Goal: Task Accomplishment & Management: Use online tool/utility

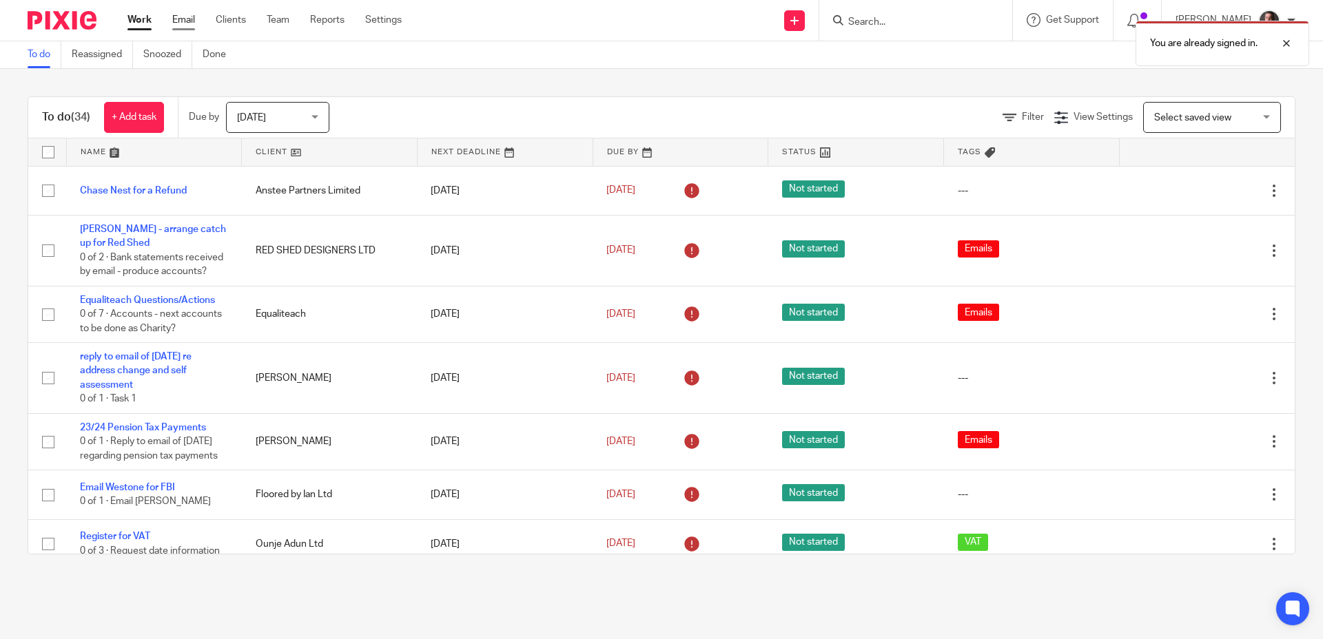
click at [178, 23] on link "Email" at bounding box center [183, 20] width 23 height 14
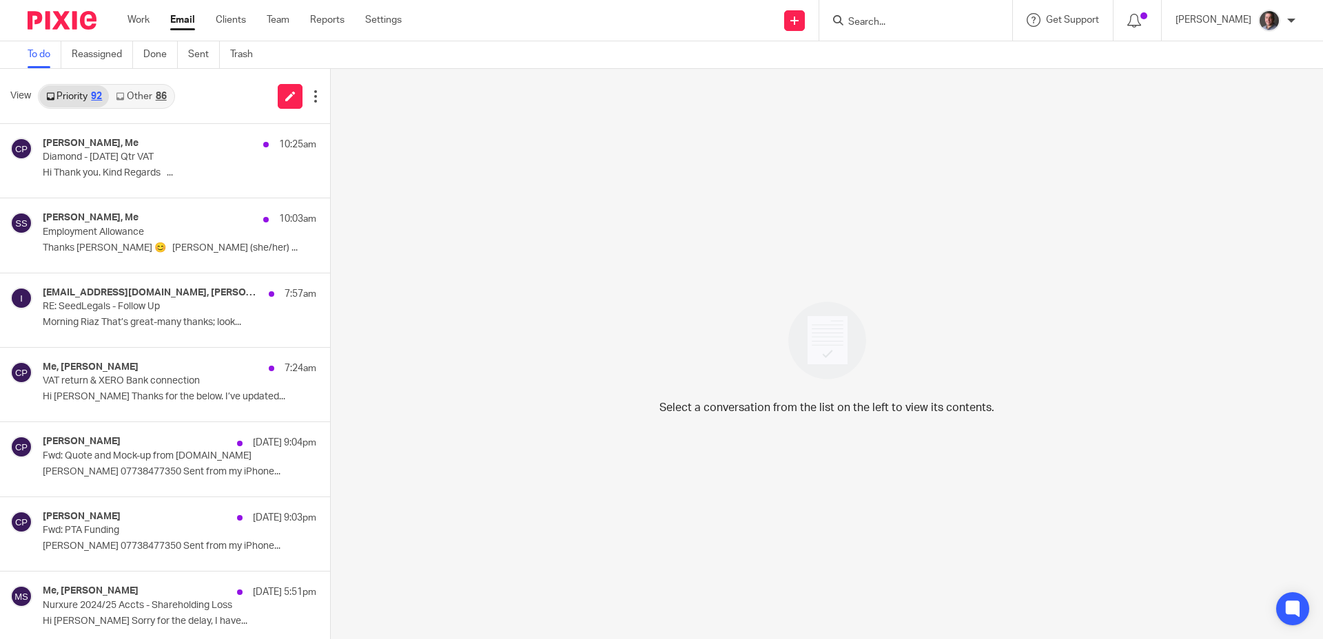
click at [140, 101] on link "Other 86" at bounding box center [141, 96] width 64 height 22
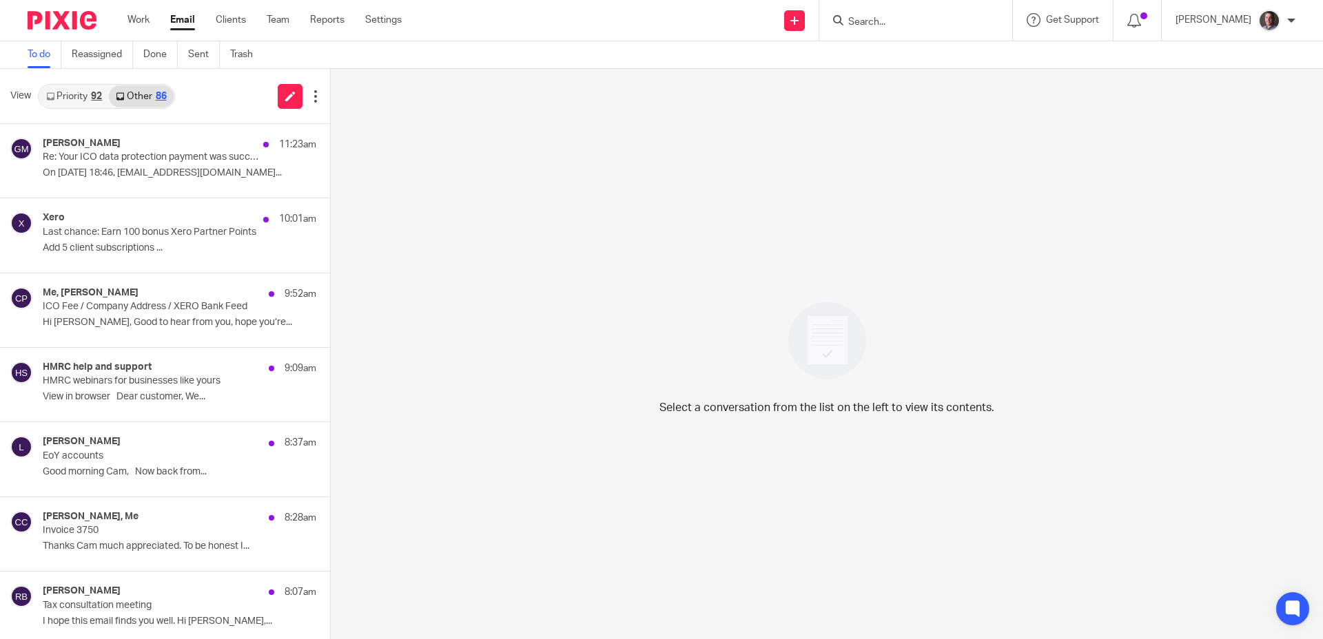
click at [77, 96] on link "Priority 92" at bounding box center [74, 96] width 70 height 22
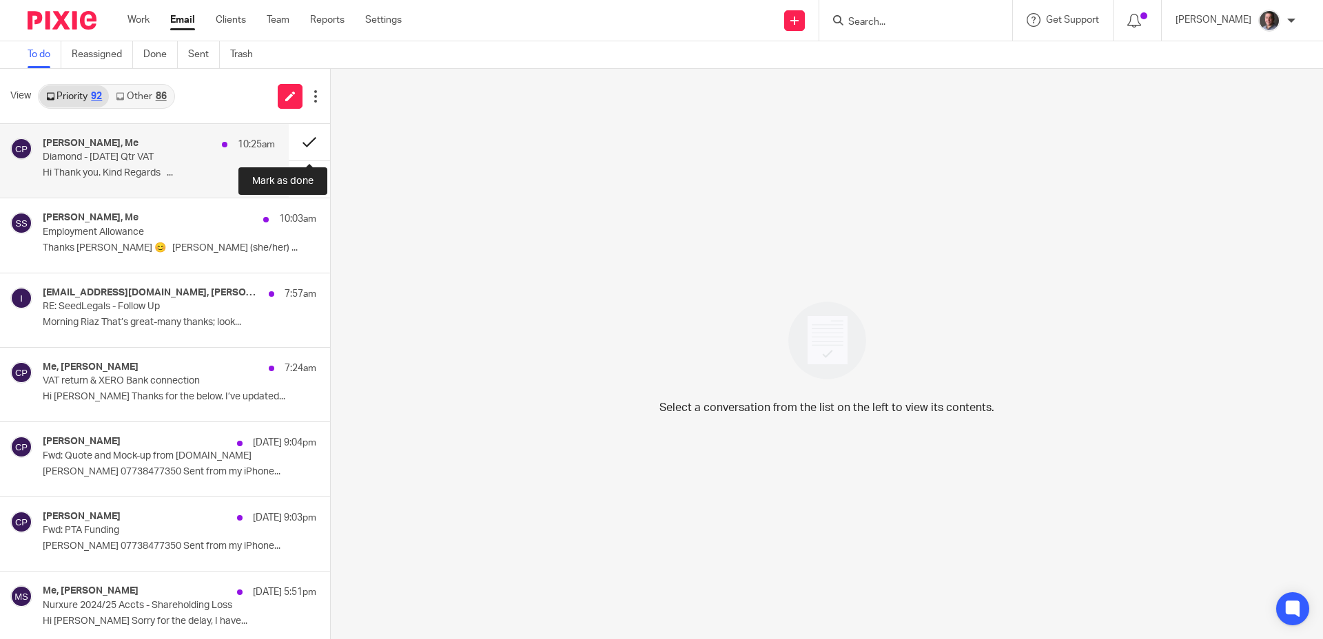
click at [310, 140] on button at bounding box center [309, 142] width 41 height 37
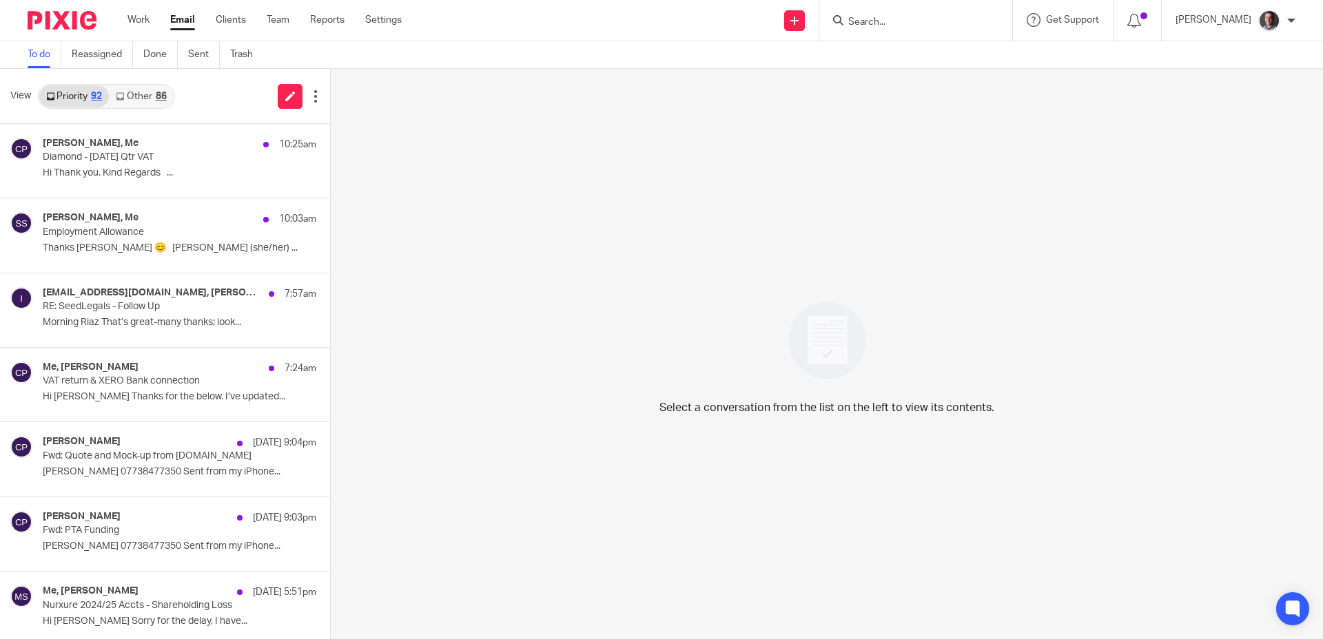
click at [147, 92] on link "Other 86" at bounding box center [141, 96] width 64 height 22
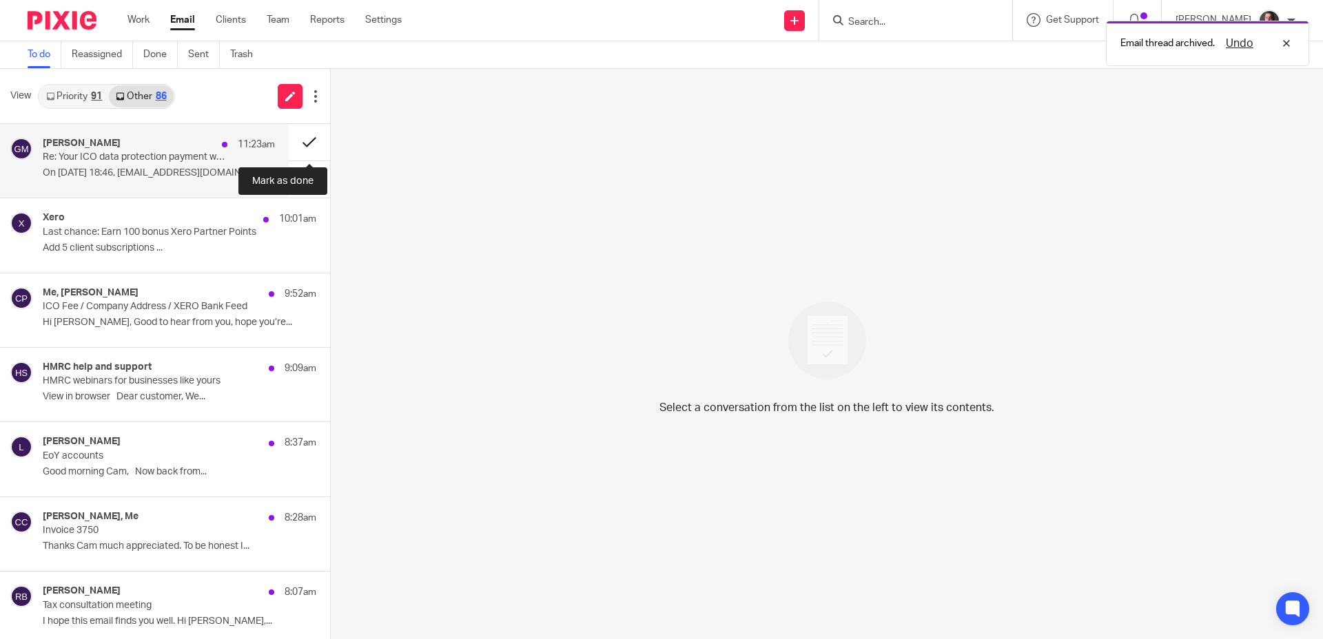
click at [310, 140] on button at bounding box center [309, 142] width 41 height 37
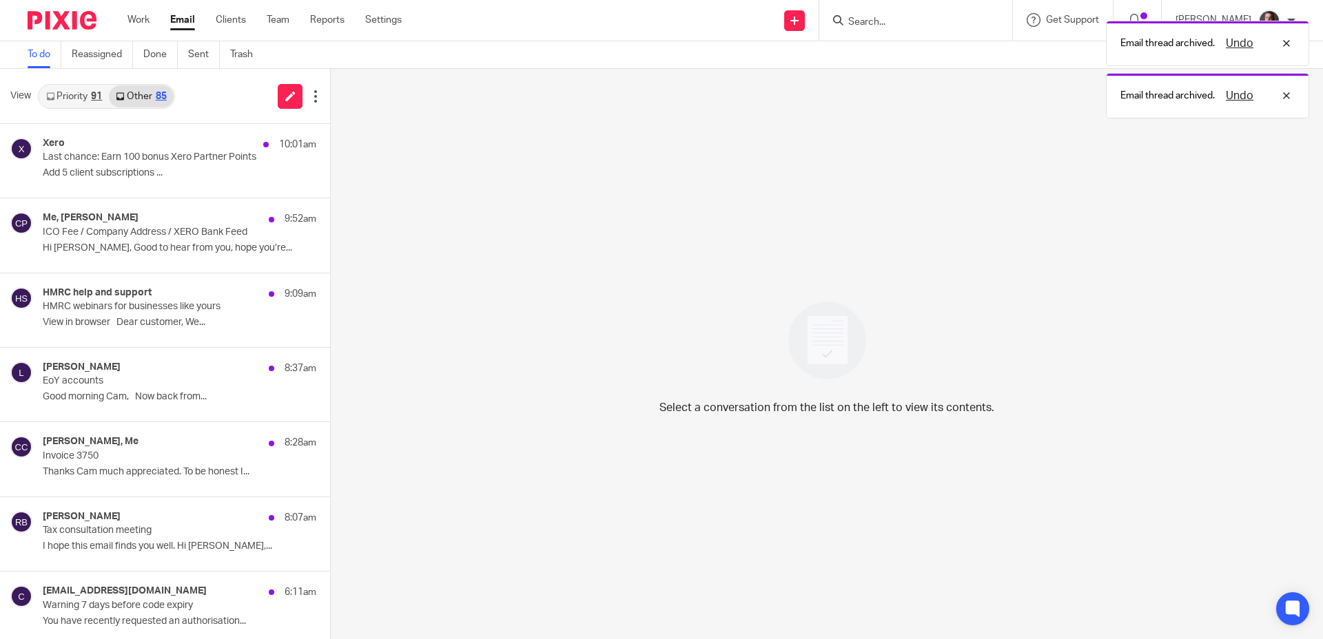
click at [80, 96] on link "Priority 91" at bounding box center [74, 96] width 70 height 22
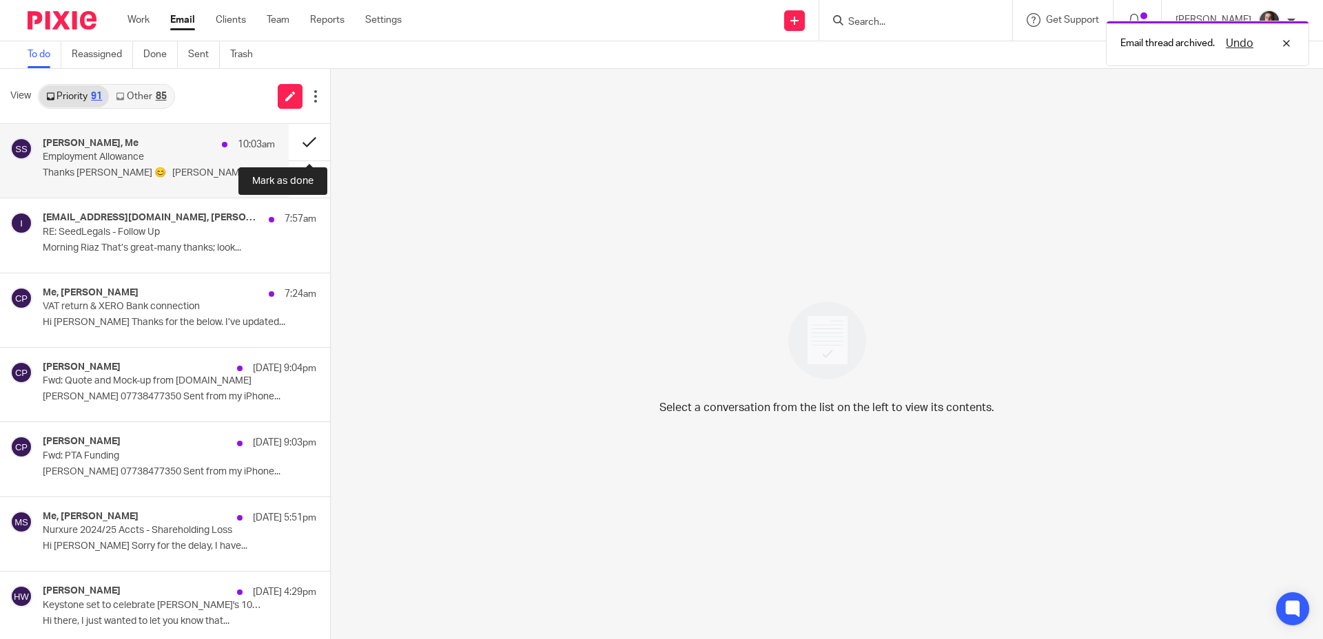
click at [311, 140] on button at bounding box center [309, 142] width 41 height 37
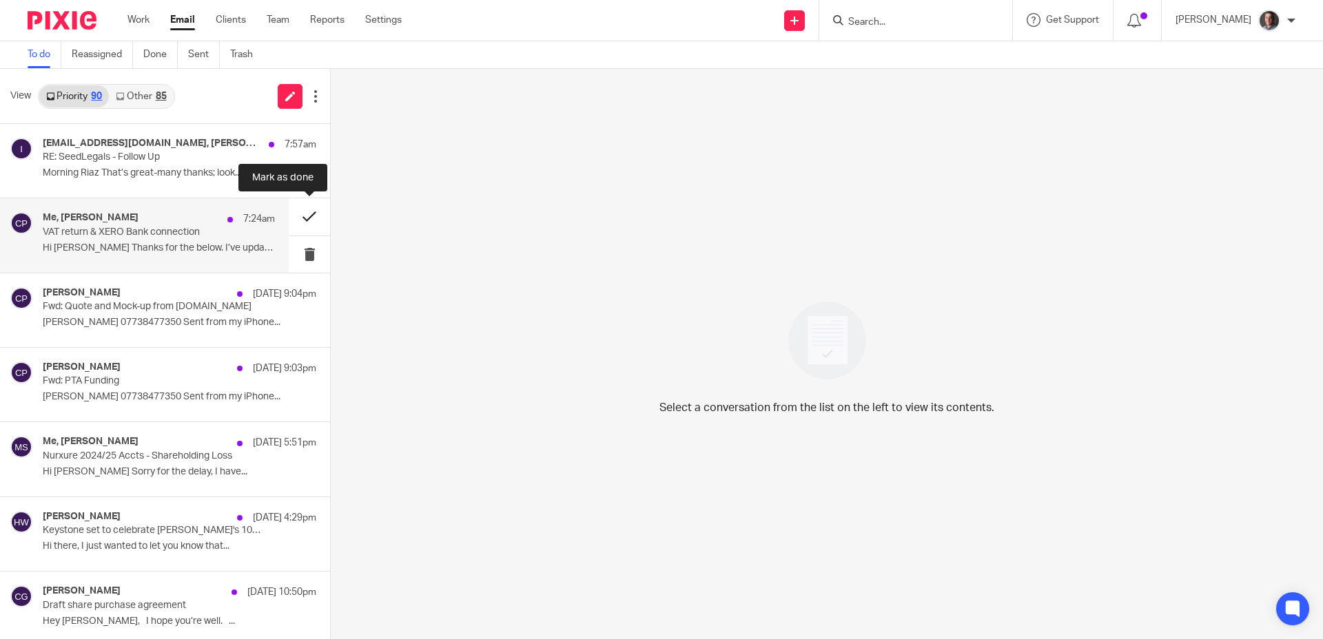
click at [312, 216] on button at bounding box center [309, 216] width 41 height 37
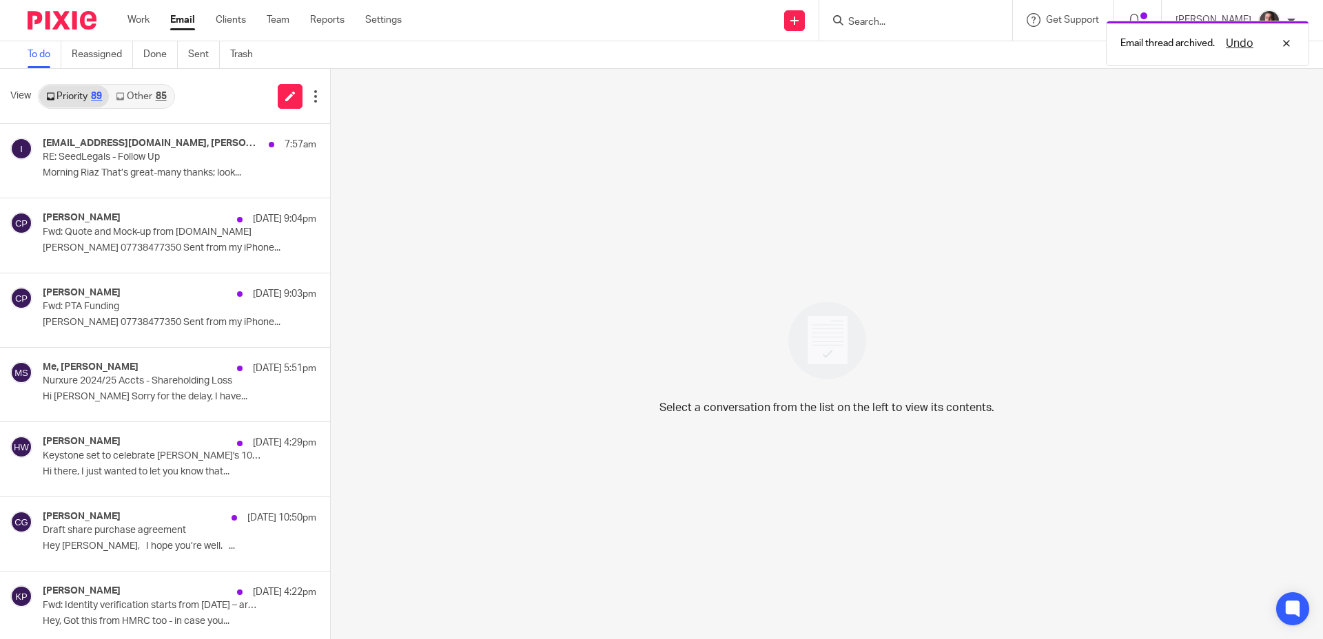
click at [145, 97] on link "Other 85" at bounding box center [141, 96] width 64 height 22
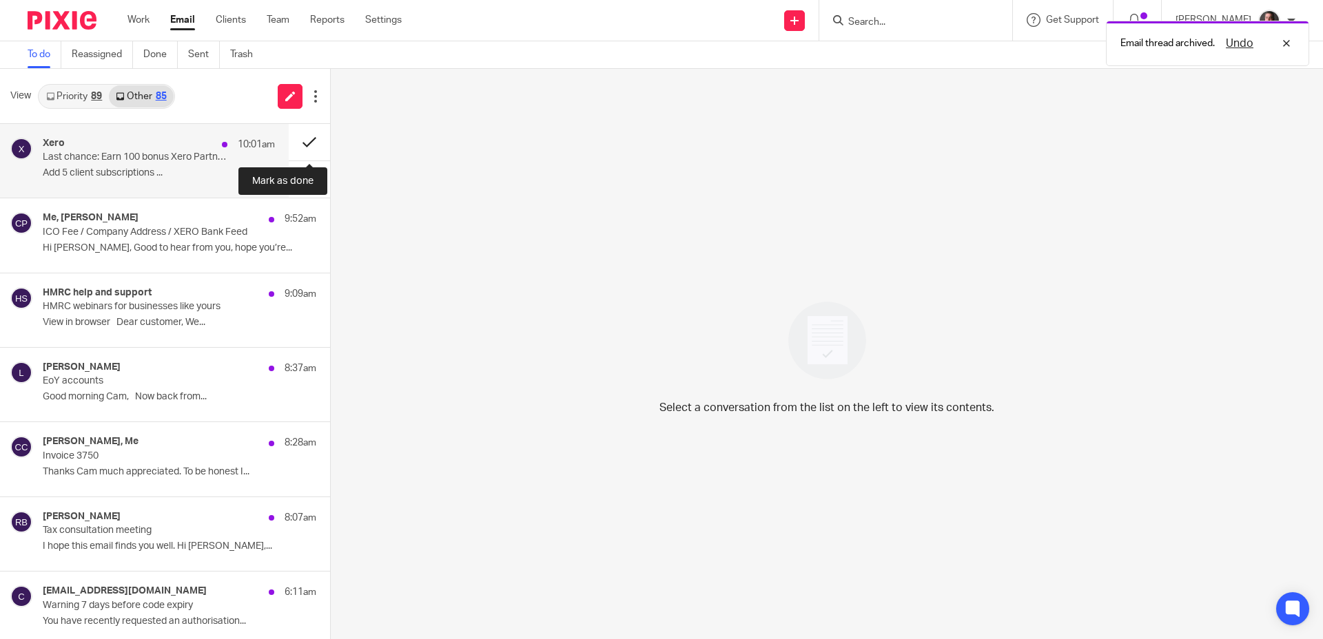
click at [308, 140] on button at bounding box center [309, 142] width 41 height 37
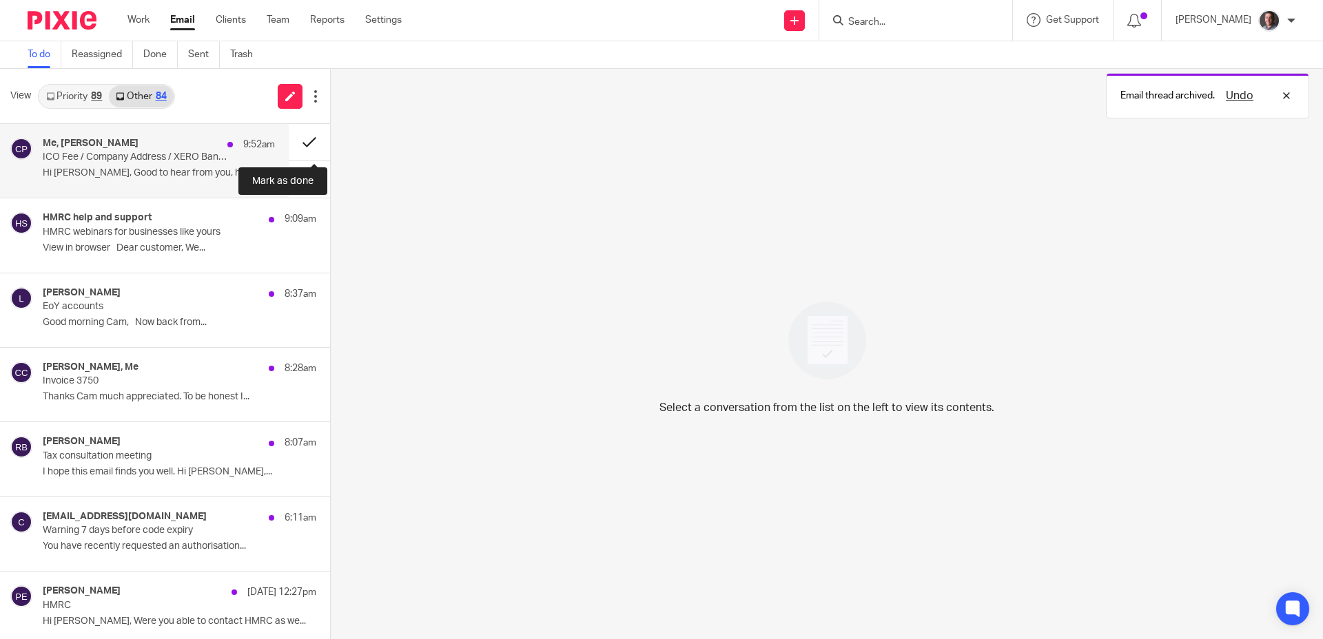
click at [307, 141] on button at bounding box center [309, 142] width 41 height 37
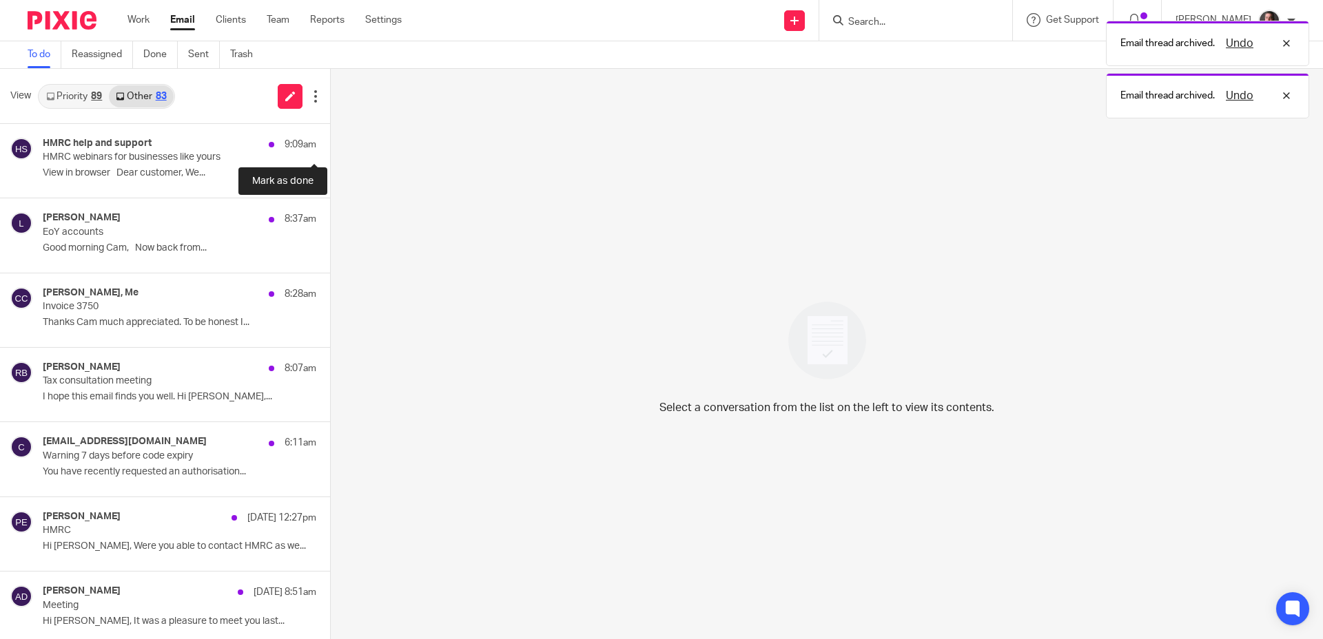
click at [330, 141] on button at bounding box center [335, 142] width 11 height 37
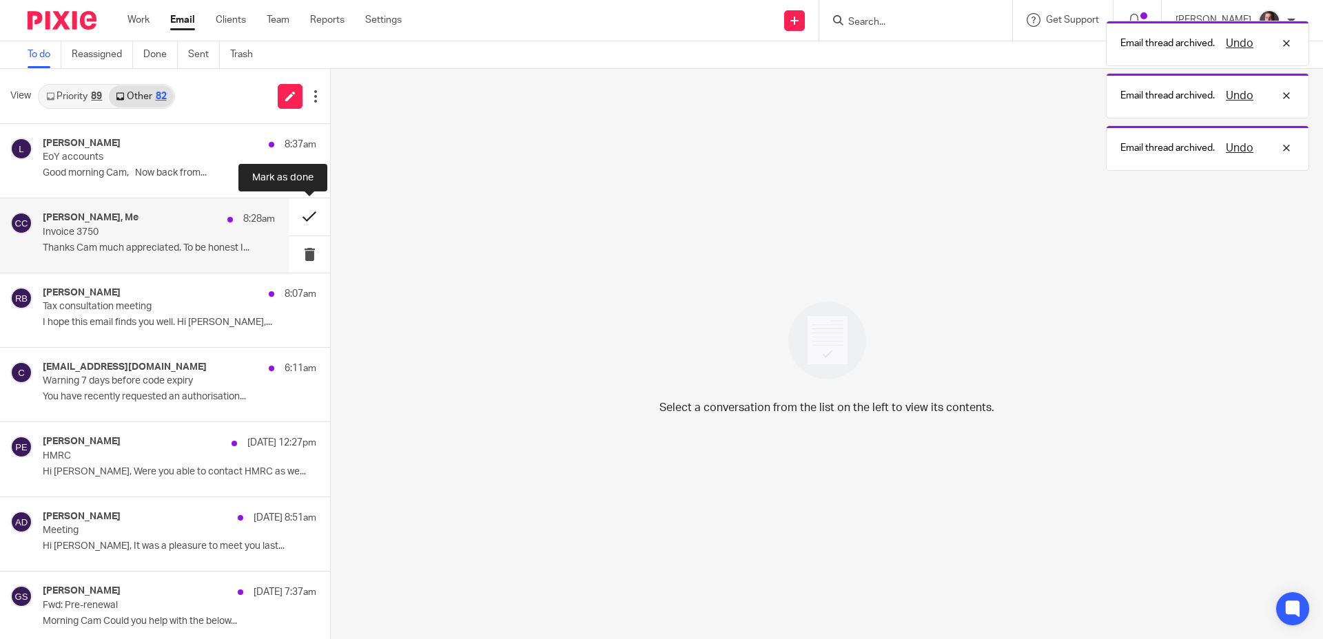
click at [308, 219] on button at bounding box center [309, 216] width 41 height 37
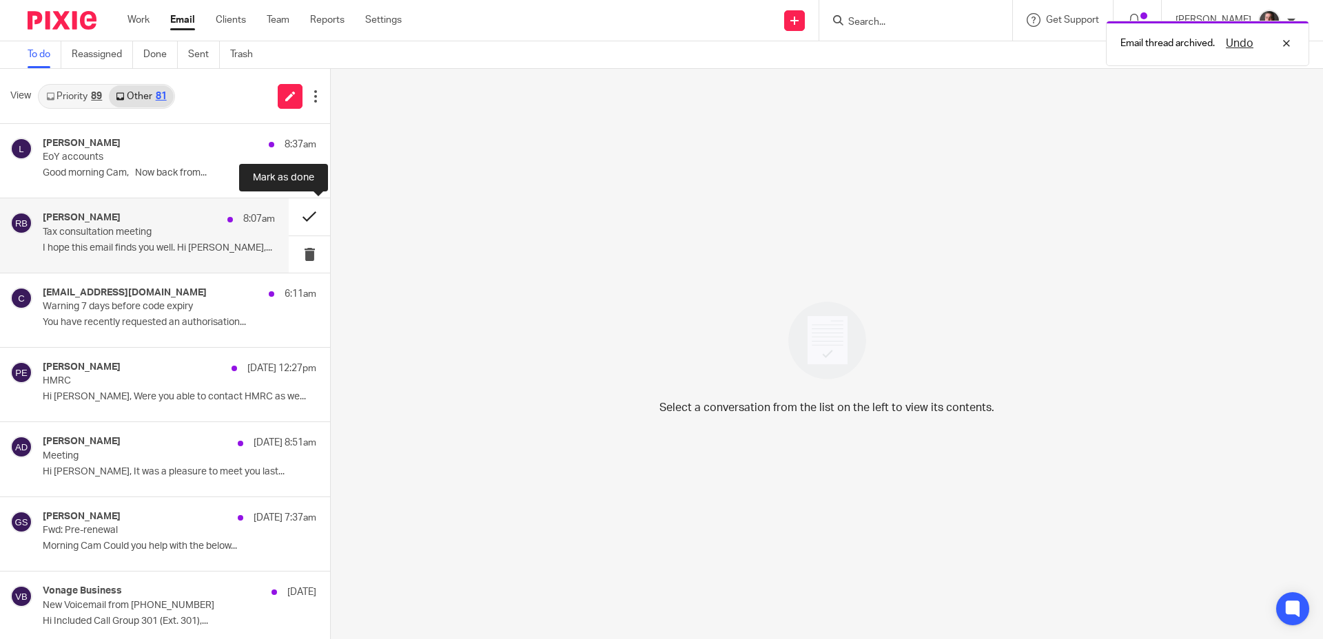
click at [310, 217] on button at bounding box center [309, 216] width 41 height 37
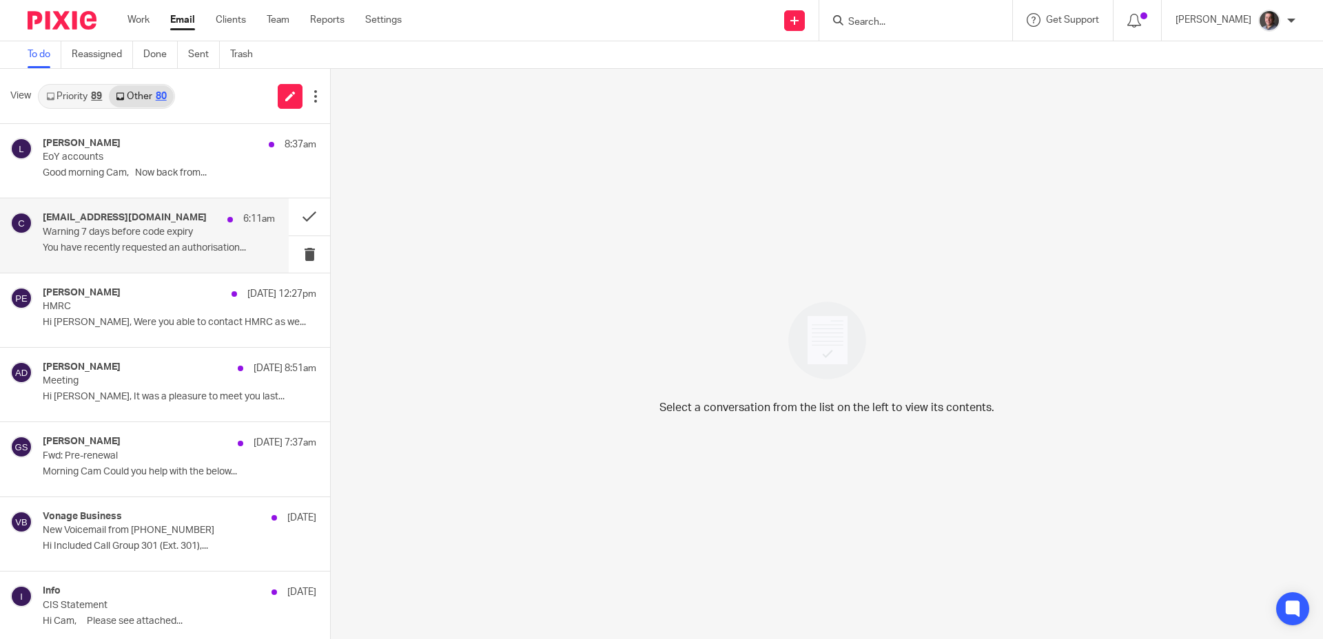
click at [185, 229] on p "Warning 7 days before code expiry" at bounding box center [136, 233] width 186 height 12
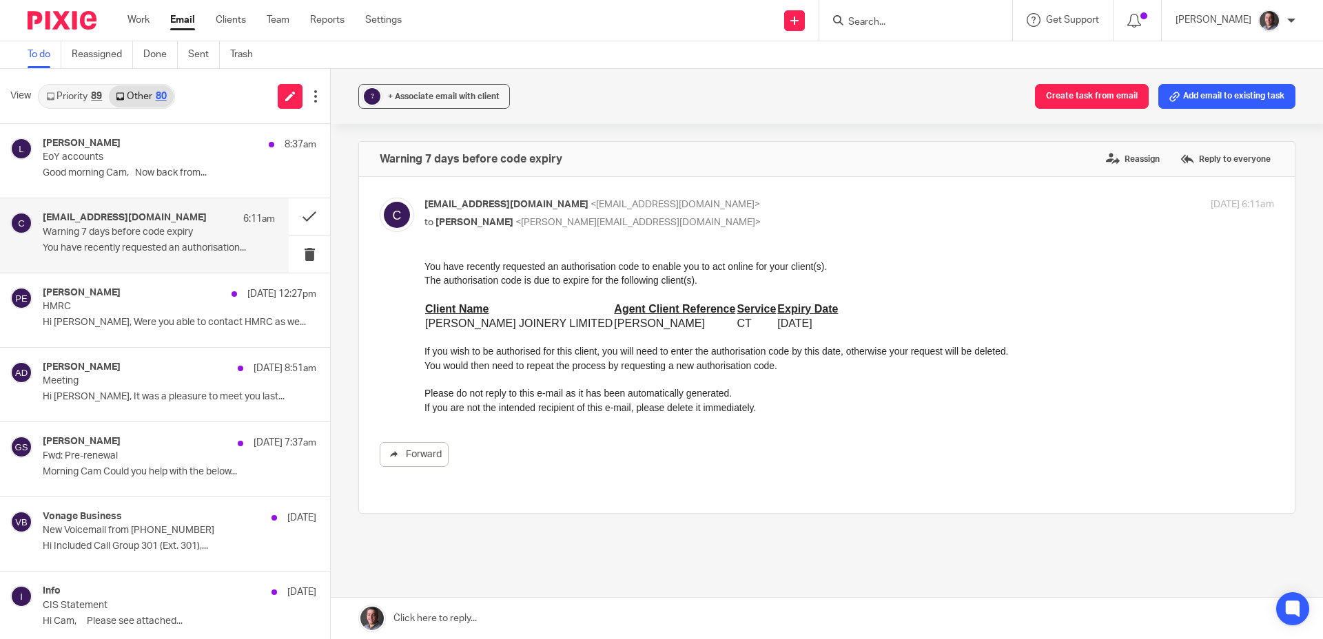
click at [127, 231] on p "Warning 7 days before code expiry" at bounding box center [136, 233] width 186 height 12
click at [308, 216] on button at bounding box center [309, 216] width 41 height 37
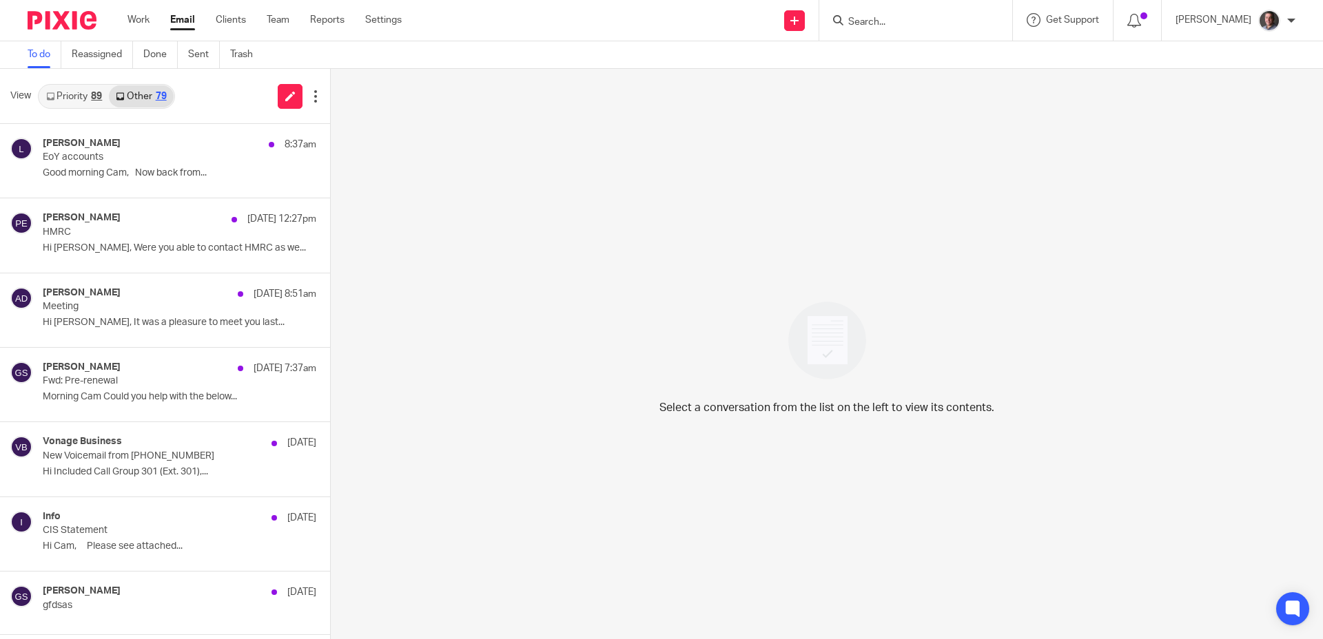
click at [78, 94] on link "Priority 89" at bounding box center [74, 96] width 70 height 22
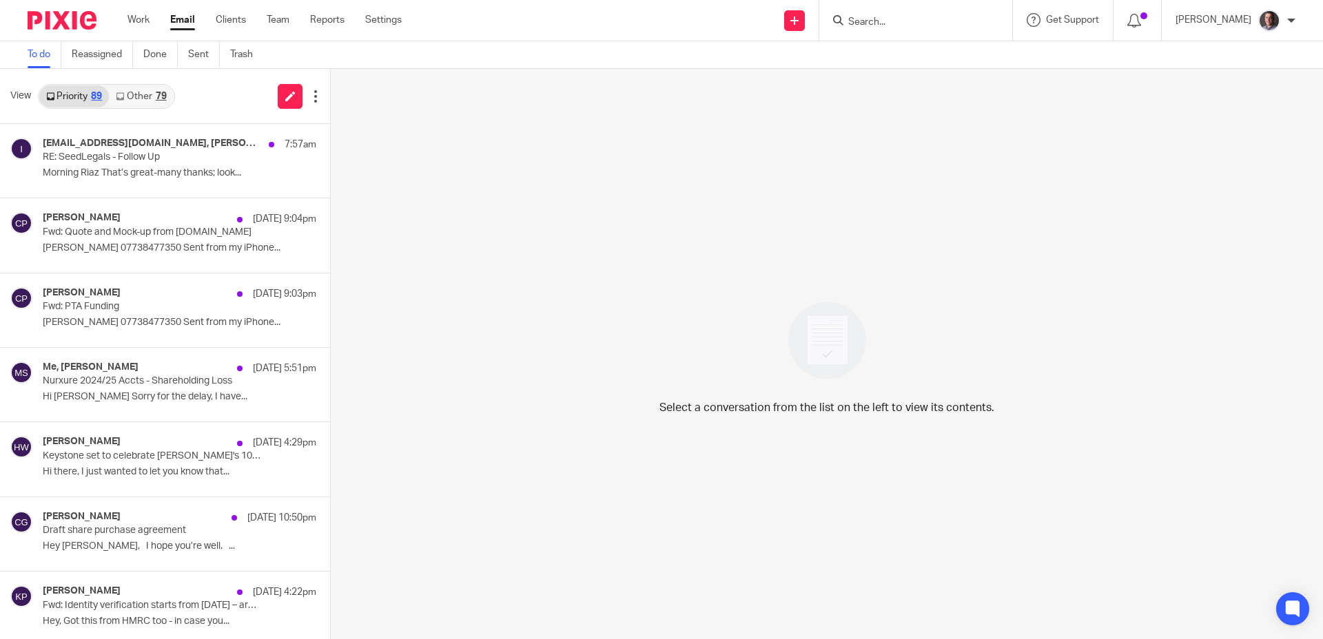
click at [152, 96] on link "Other 79" at bounding box center [141, 96] width 64 height 22
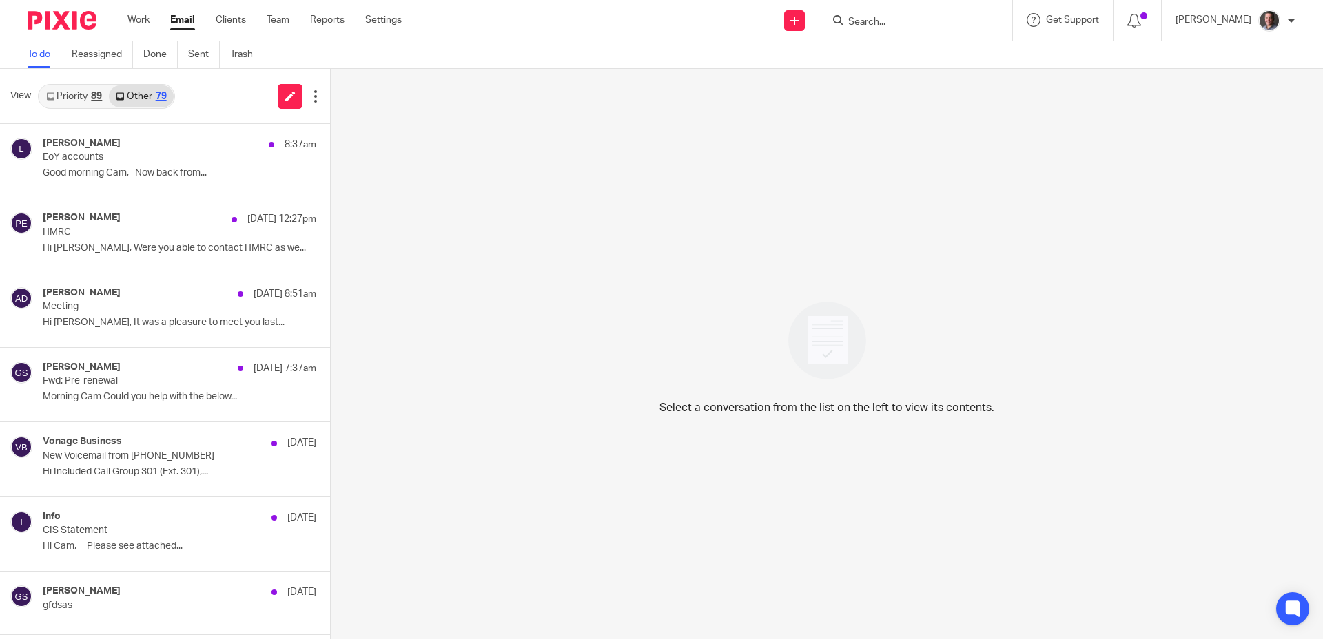
click at [72, 90] on link "Priority 89" at bounding box center [74, 96] width 70 height 22
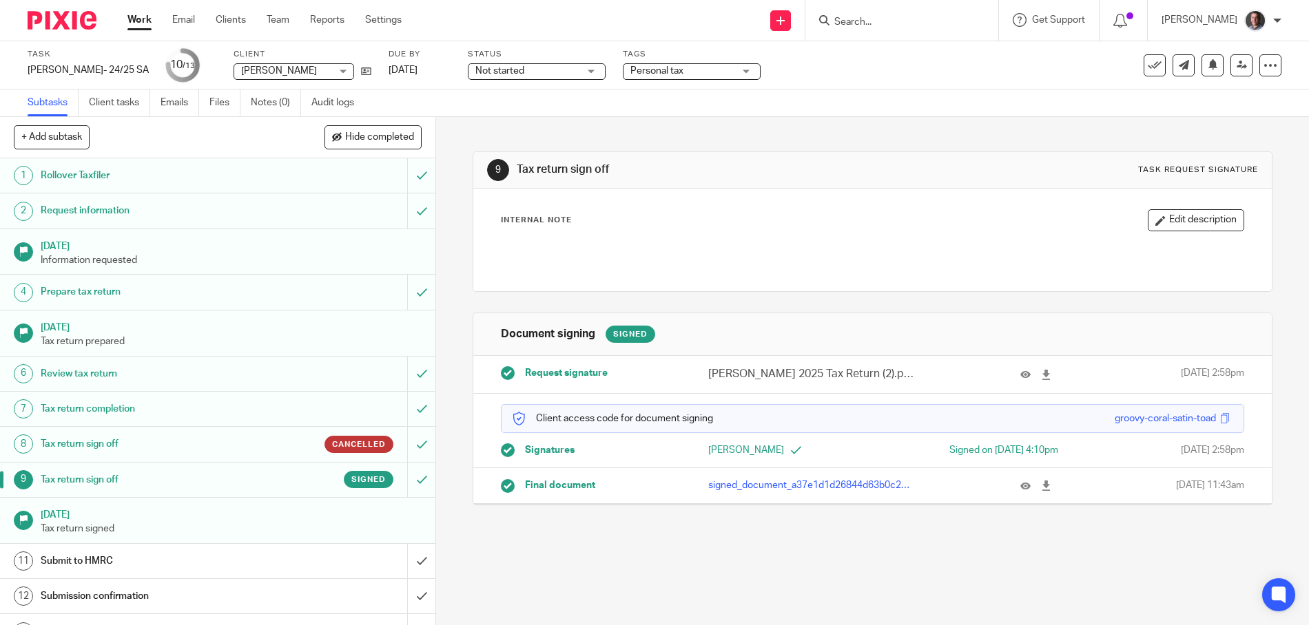
scroll to position [25, 0]
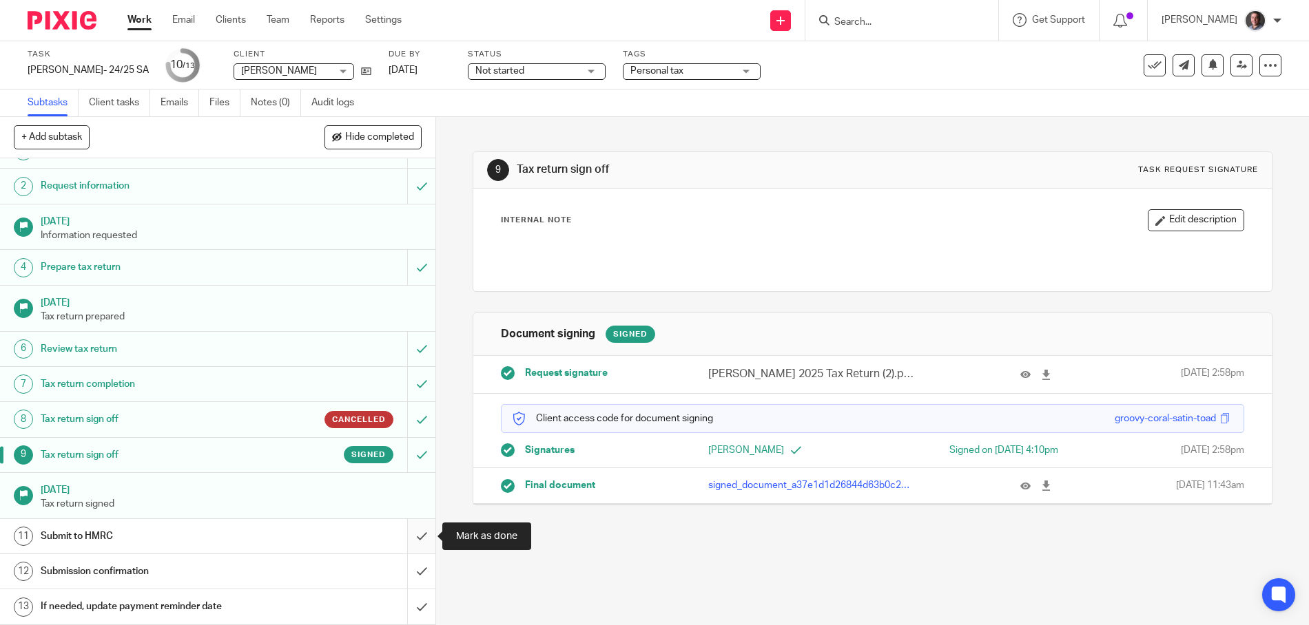
click at [424, 537] on input "submit" at bounding box center [217, 536] width 435 height 34
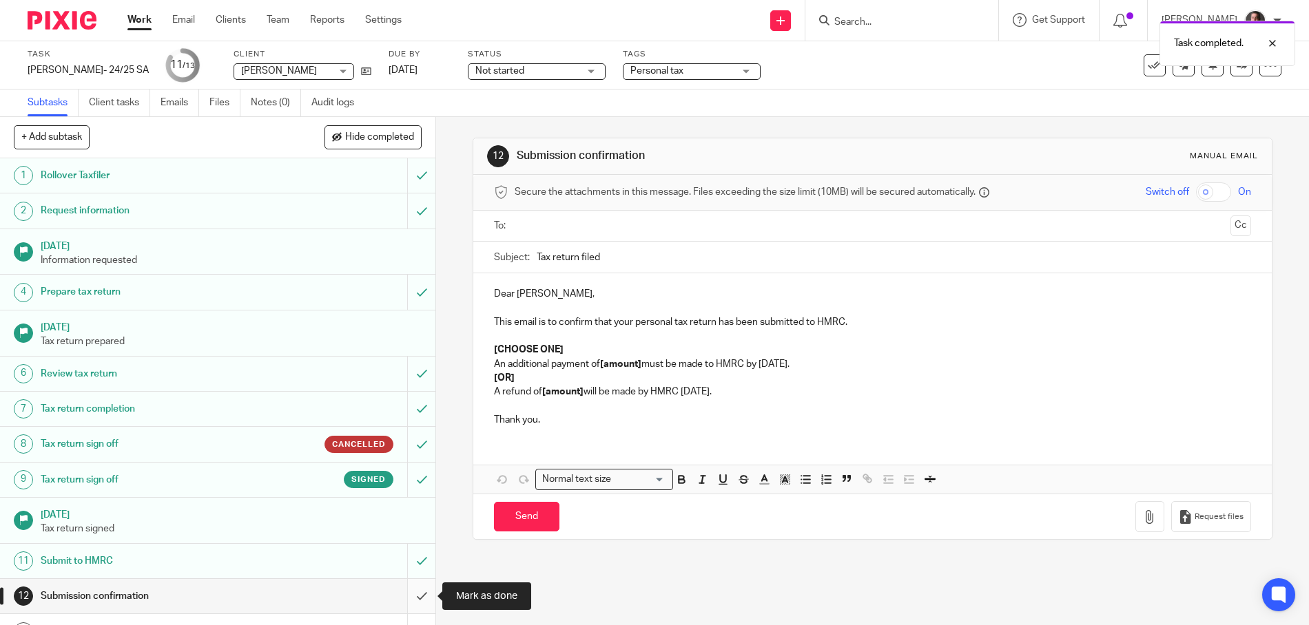
click at [422, 592] on input "submit" at bounding box center [217, 596] width 435 height 34
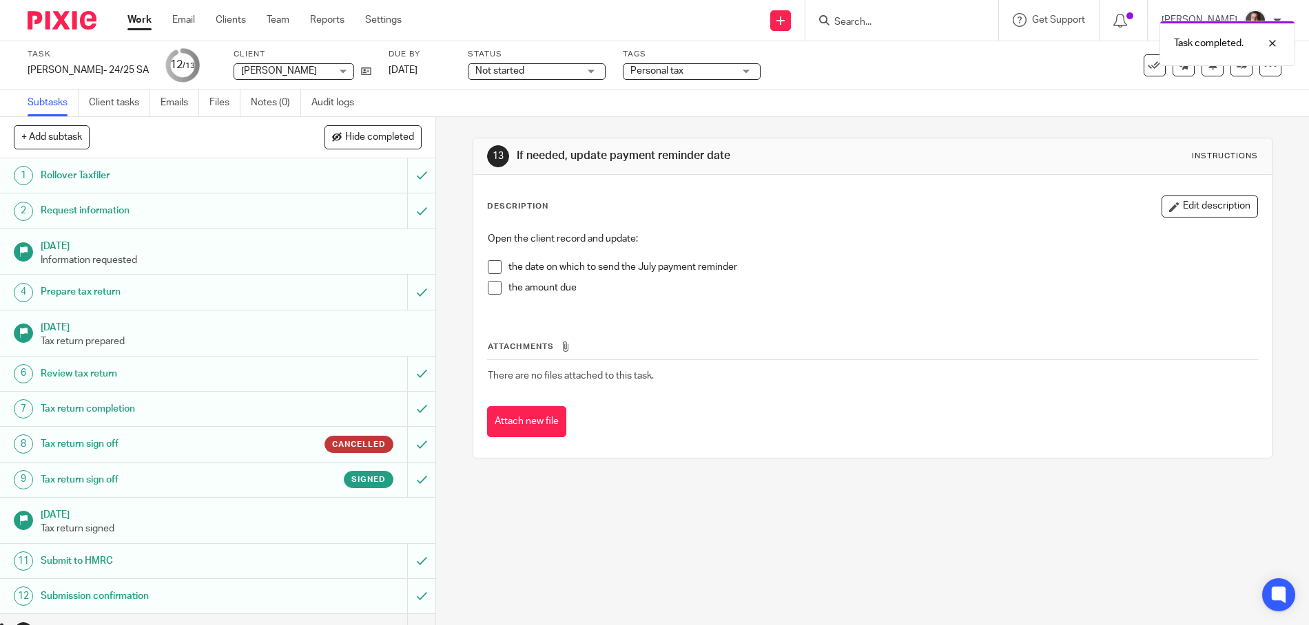
scroll to position [25, 0]
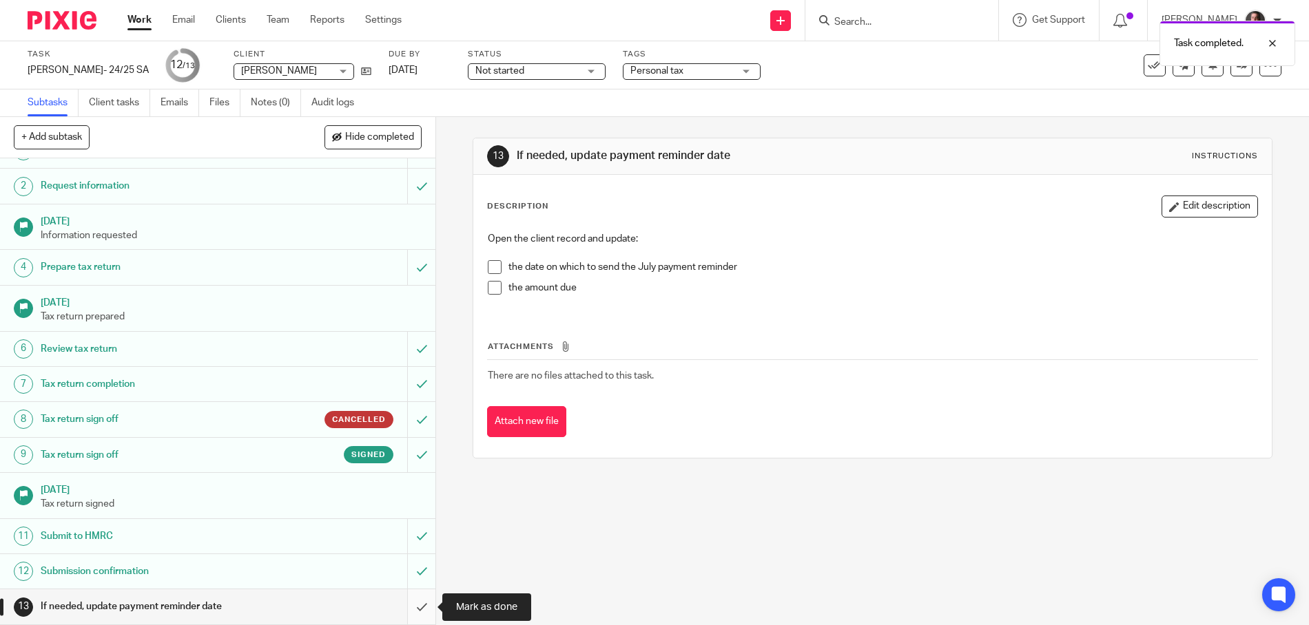
click at [421, 608] on input "submit" at bounding box center [217, 607] width 435 height 34
